Goal: Check status

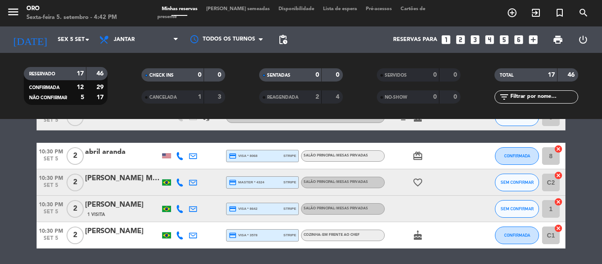
scroll to position [394, 0]
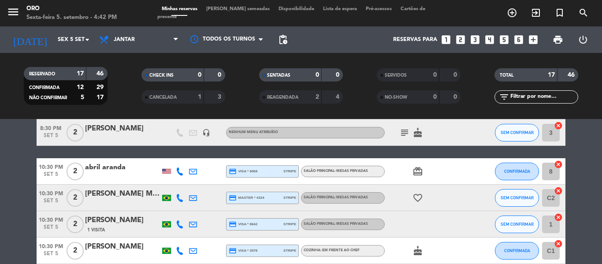
click at [203, 132] on icon "headset_mic" at bounding box center [206, 133] width 8 height 8
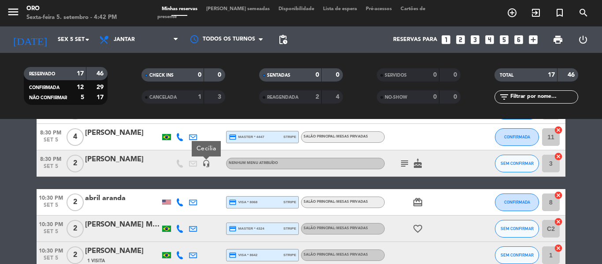
scroll to position [350, 0]
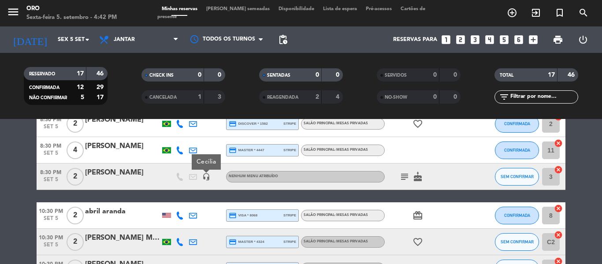
click at [410, 177] on span "subject" at bounding box center [404, 176] width 13 height 11
click at [405, 177] on icon "subject" at bounding box center [404, 176] width 11 height 11
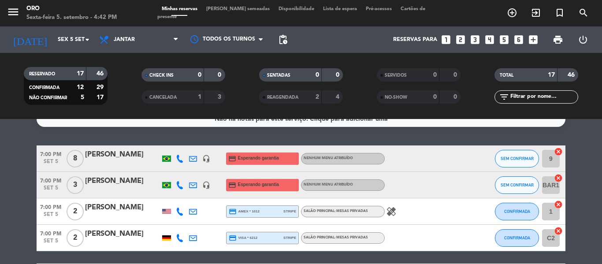
scroll to position [0, 0]
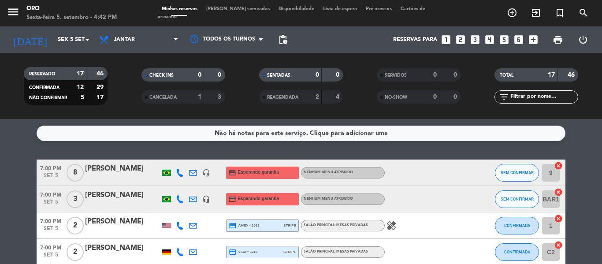
click at [391, 224] on icon "healing" at bounding box center [391, 225] width 11 height 11
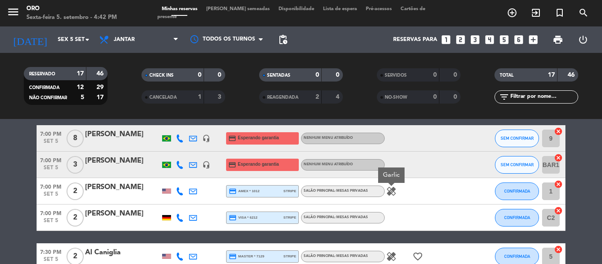
scroll to position [44, 0]
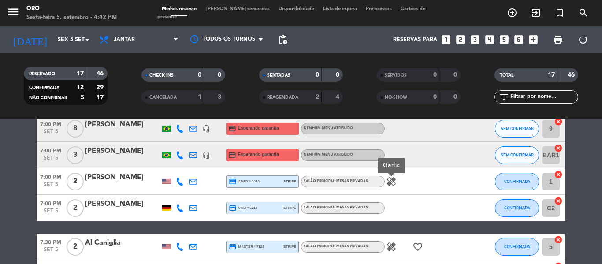
click at [414, 246] on icon "favorite_border" at bounding box center [417, 246] width 11 height 11
click at [397, 245] on span "healing" at bounding box center [390, 246] width 13 height 11
click at [390, 246] on icon "healing" at bounding box center [391, 246] width 11 height 11
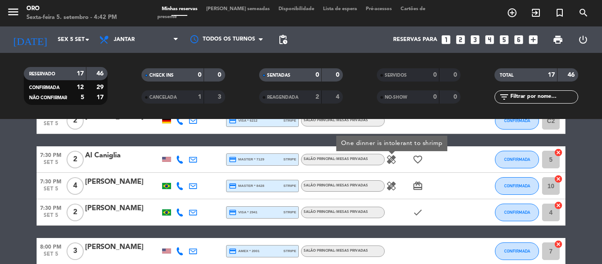
scroll to position [132, 0]
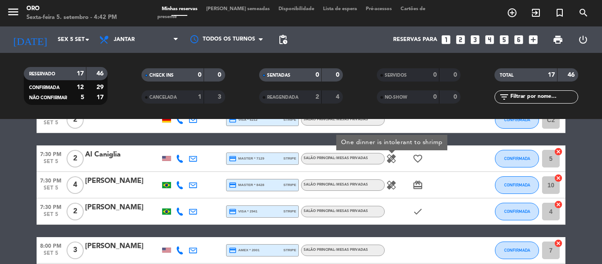
click at [414, 188] on icon "card_giftcard" at bounding box center [417, 185] width 11 height 11
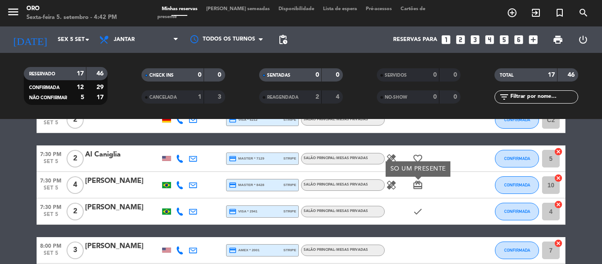
click at [388, 185] on icon "healing" at bounding box center [391, 185] width 11 height 11
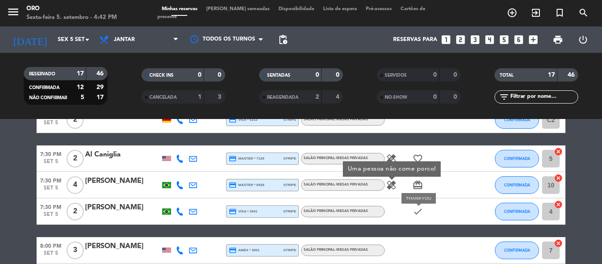
click at [415, 208] on icon "check" at bounding box center [417, 211] width 11 height 11
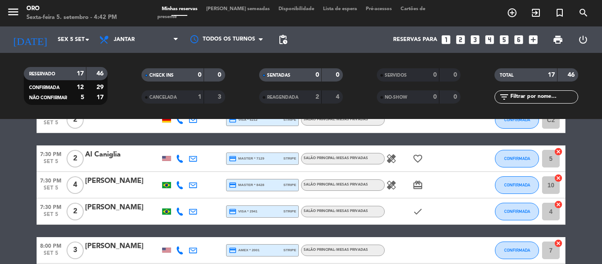
click at [416, 208] on icon "check" at bounding box center [417, 211] width 11 height 11
click at [417, 209] on icon "check" at bounding box center [417, 211] width 11 height 11
click at [418, 212] on icon "check" at bounding box center [417, 211] width 11 height 11
drag, startPoint x: 418, startPoint y: 212, endPoint x: 411, endPoint y: 212, distance: 7.0
click at [417, 213] on icon "check" at bounding box center [417, 211] width 11 height 11
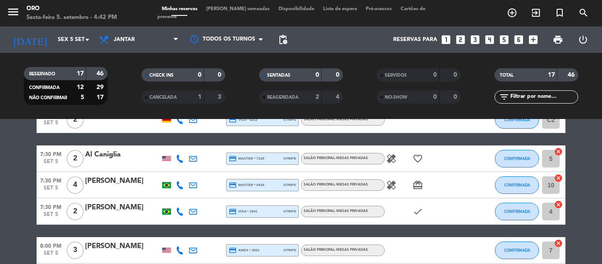
click at [427, 209] on div "check" at bounding box center [423, 211] width 79 height 26
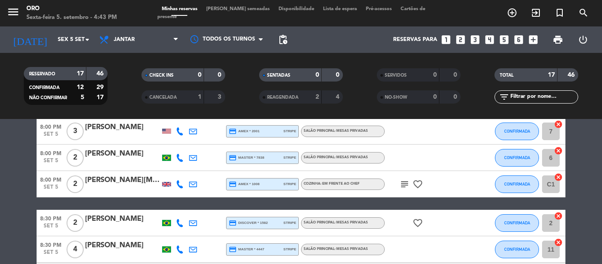
scroll to position [264, 0]
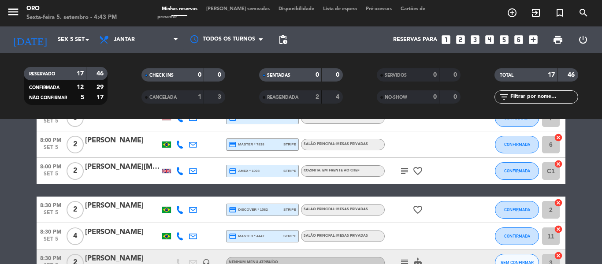
click at [406, 170] on icon "subject" at bounding box center [404, 171] width 11 height 11
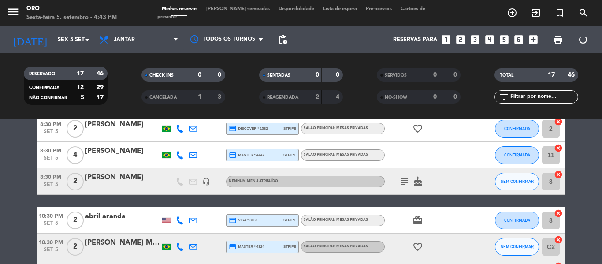
scroll to position [352, 0]
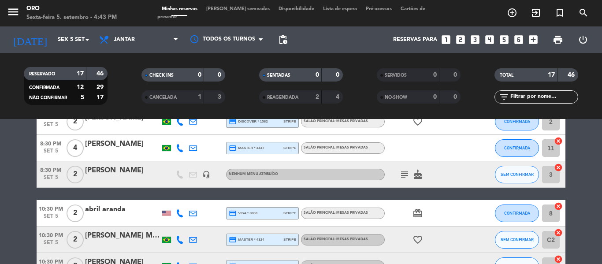
click at [321, 11] on span "Lista de espera" at bounding box center [339, 9] width 43 height 5
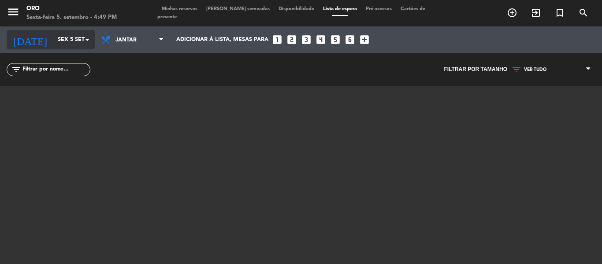
click at [64, 37] on input "Sex 5 set" at bounding box center [90, 39] width 74 height 15
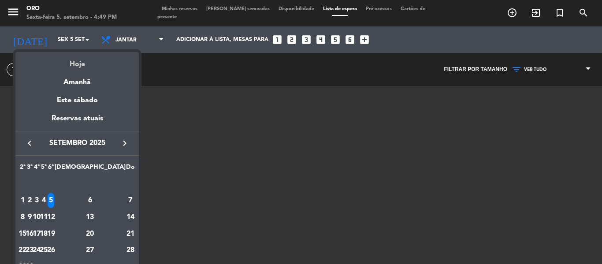
click at [81, 64] on div "Hoje" at bounding box center [76, 61] width 123 height 18
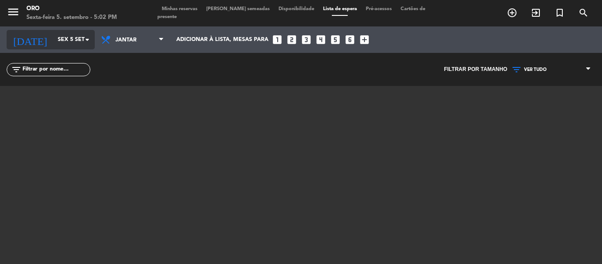
click at [63, 31] on div "[DATE] [DATE] arrow_drop_down" at bounding box center [51, 39] width 88 height 19
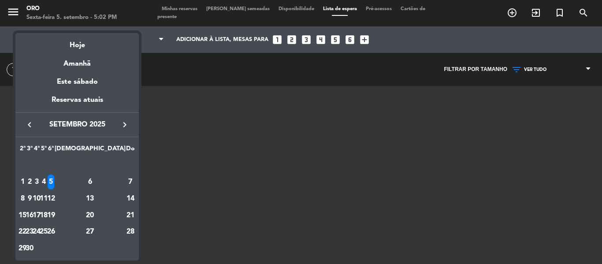
click at [129, 125] on icon "keyboard_arrow_right" at bounding box center [124, 124] width 11 height 11
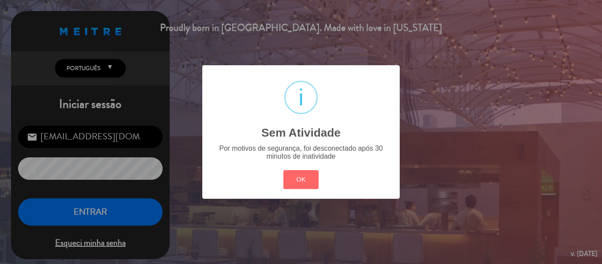
click at [99, 219] on div "? ! i Sem Atividade × Por motivos de segurança, foi desconectado após 30 minuto…" at bounding box center [301, 132] width 602 height 264
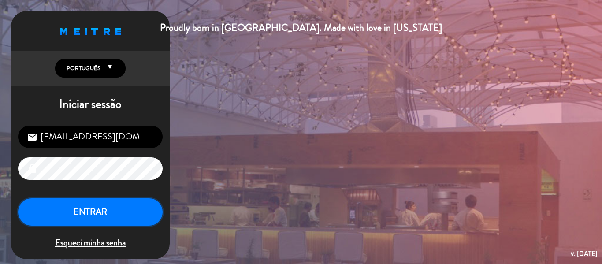
click at [99, 219] on button "ENTRAR" at bounding box center [90, 212] width 144 height 28
